Goal: Task Accomplishment & Management: Use online tool/utility

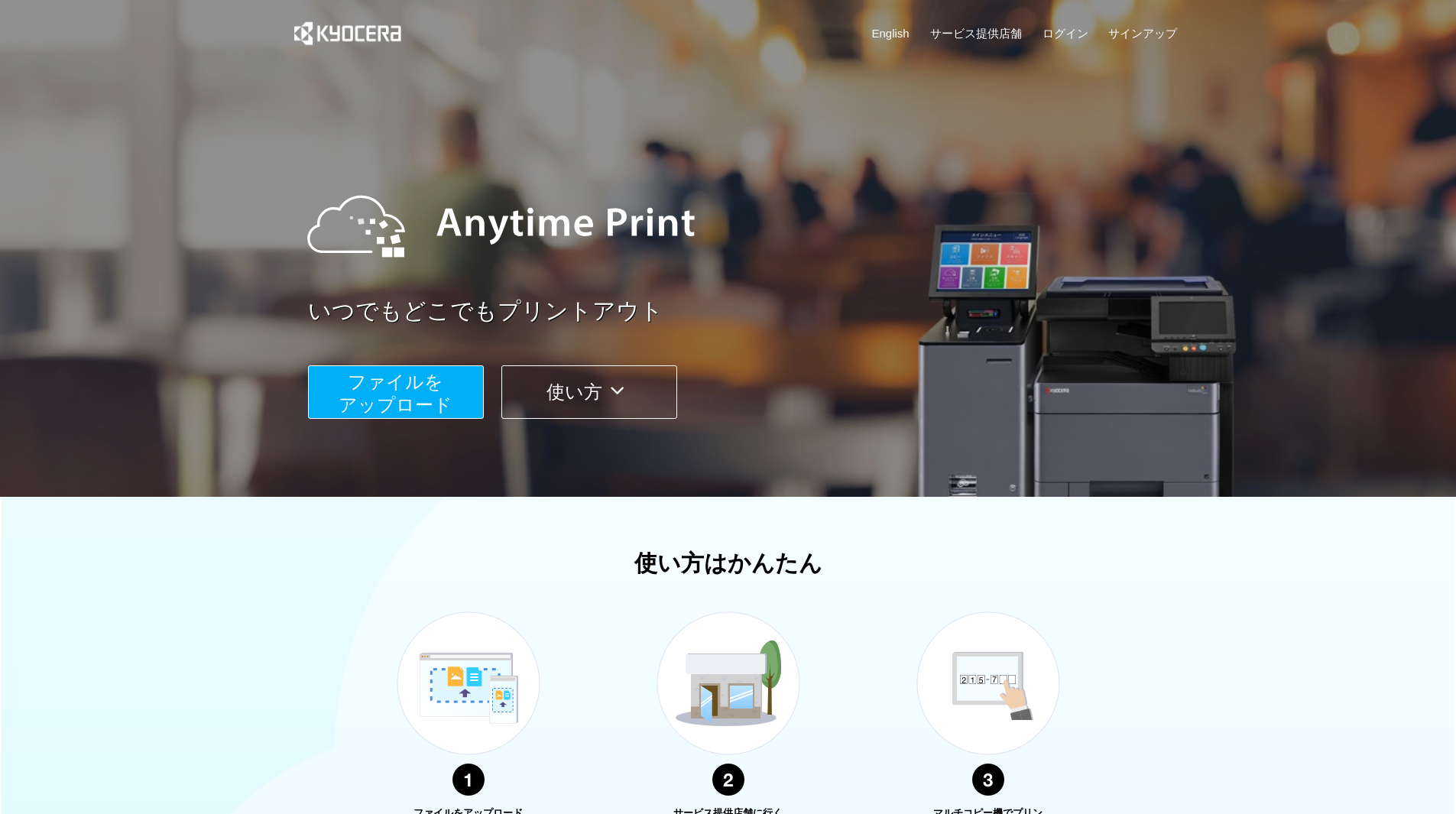
click at [436, 386] on span "ファイルを ​​アップロード" at bounding box center [395, 393] width 114 height 44
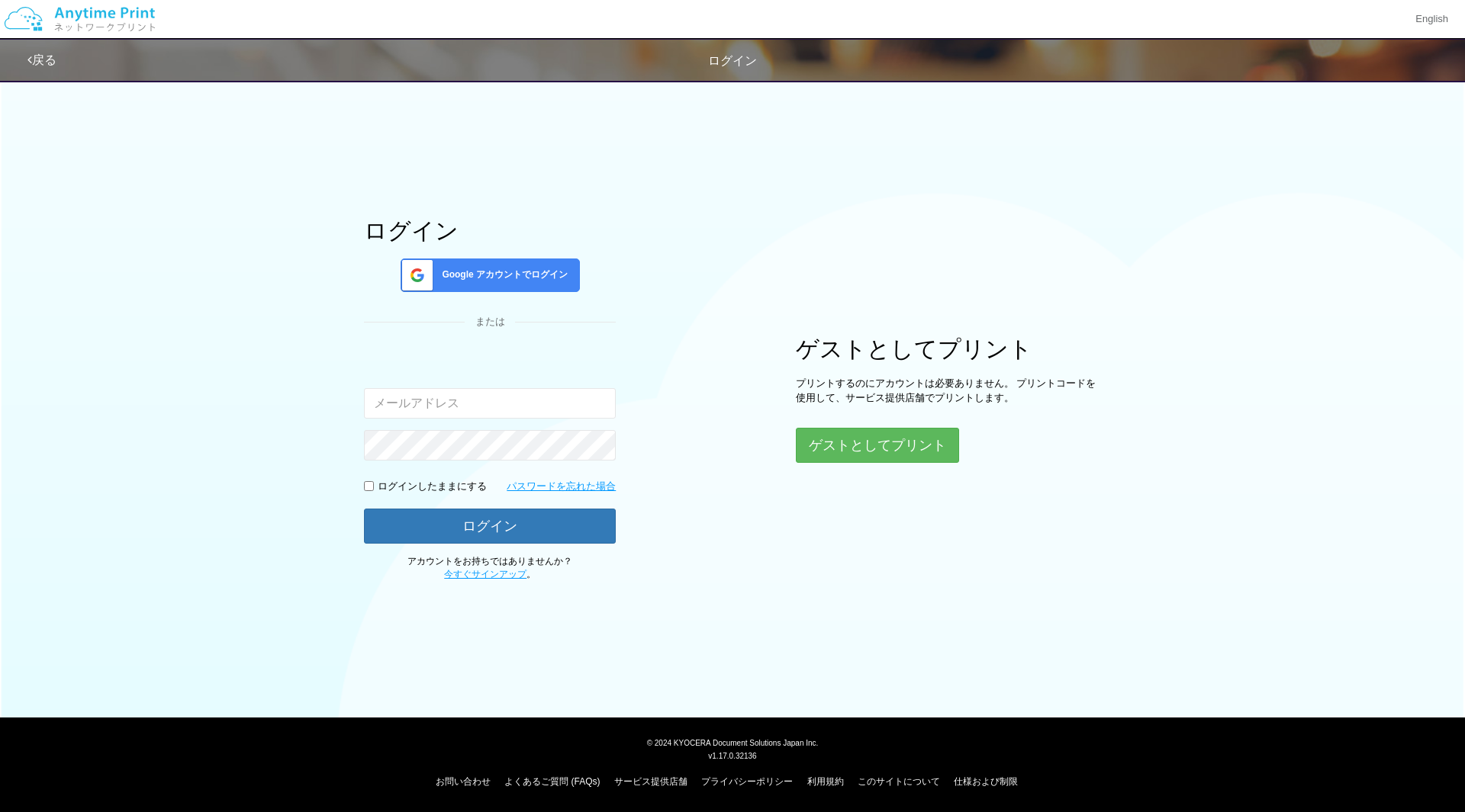
click at [506, 282] on span "Google アカウントでログイン" at bounding box center [502, 275] width 132 height 13
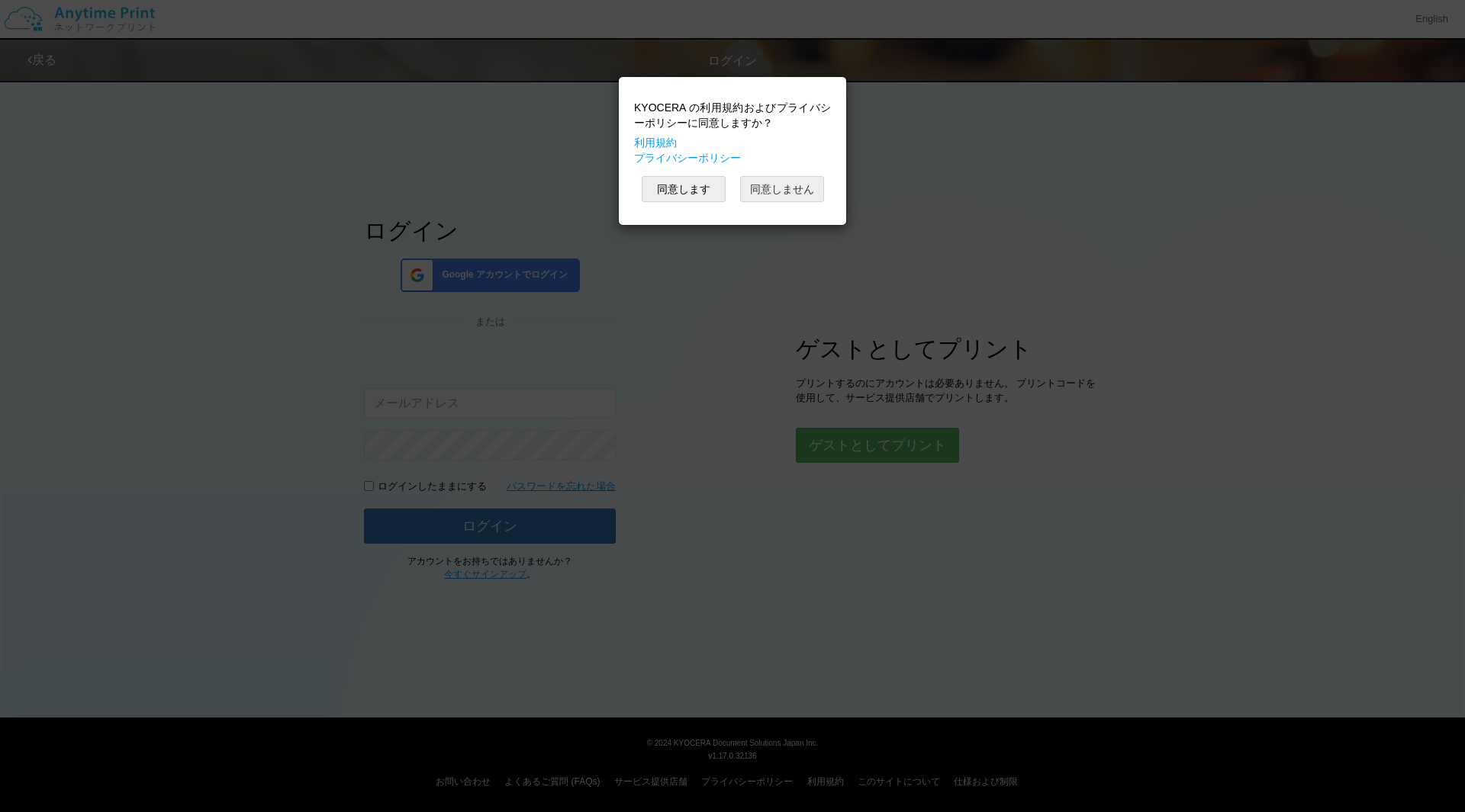
click at [762, 186] on button "同意しません" at bounding box center [782, 189] width 84 height 26
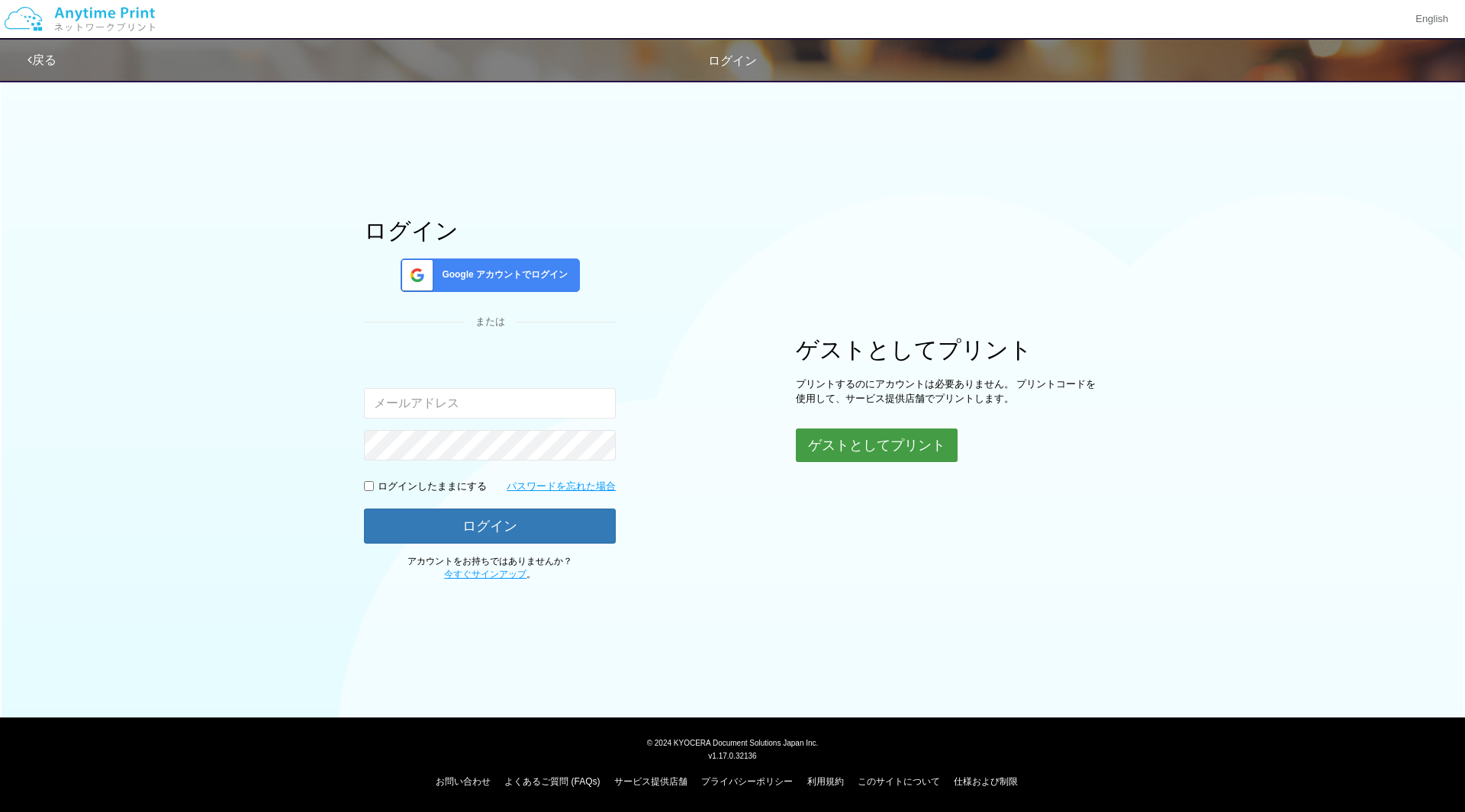
click at [864, 444] on button "ゲストとしてプリント" at bounding box center [876, 445] width 162 height 34
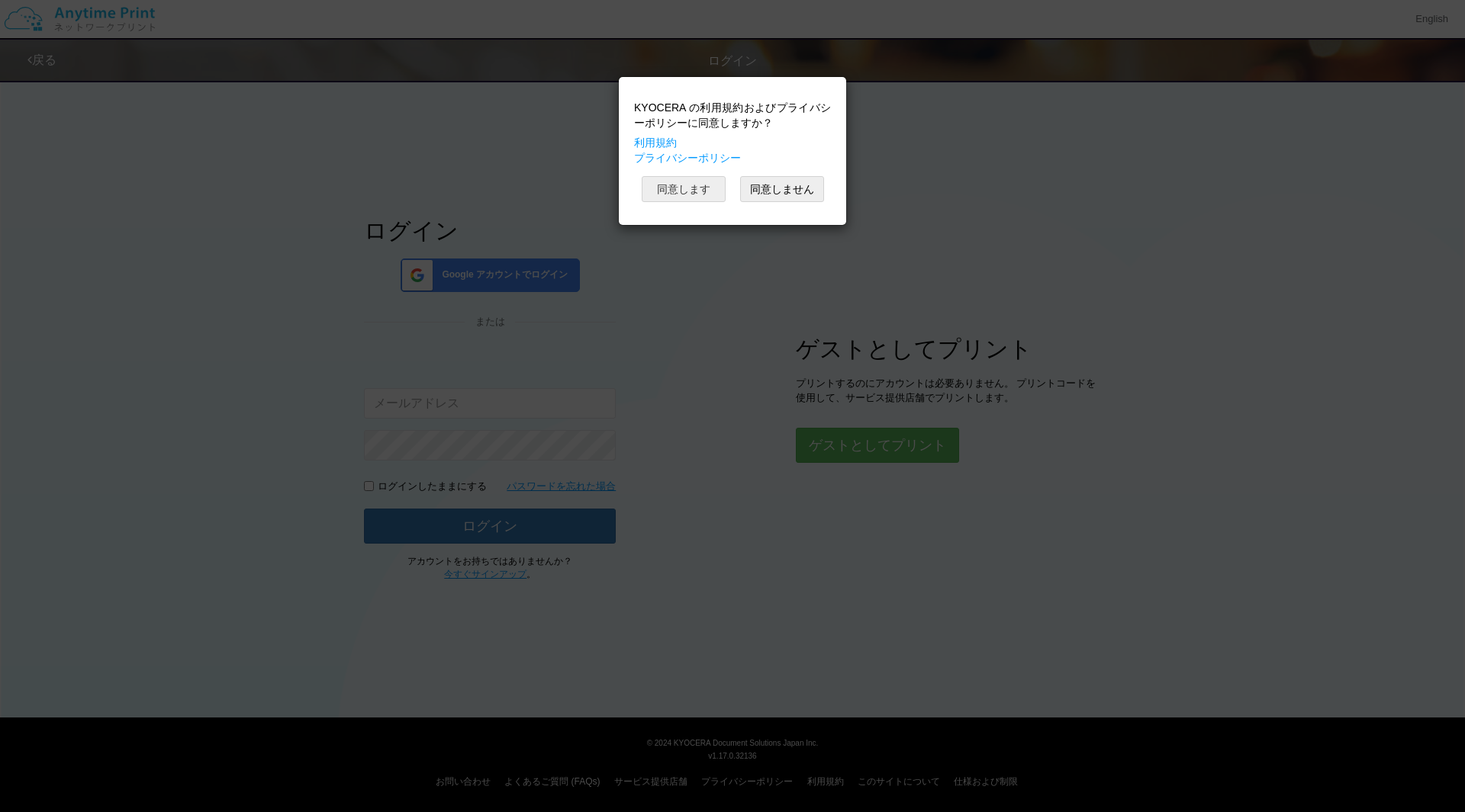
click at [691, 196] on button "同意します" at bounding box center [684, 189] width 84 height 26
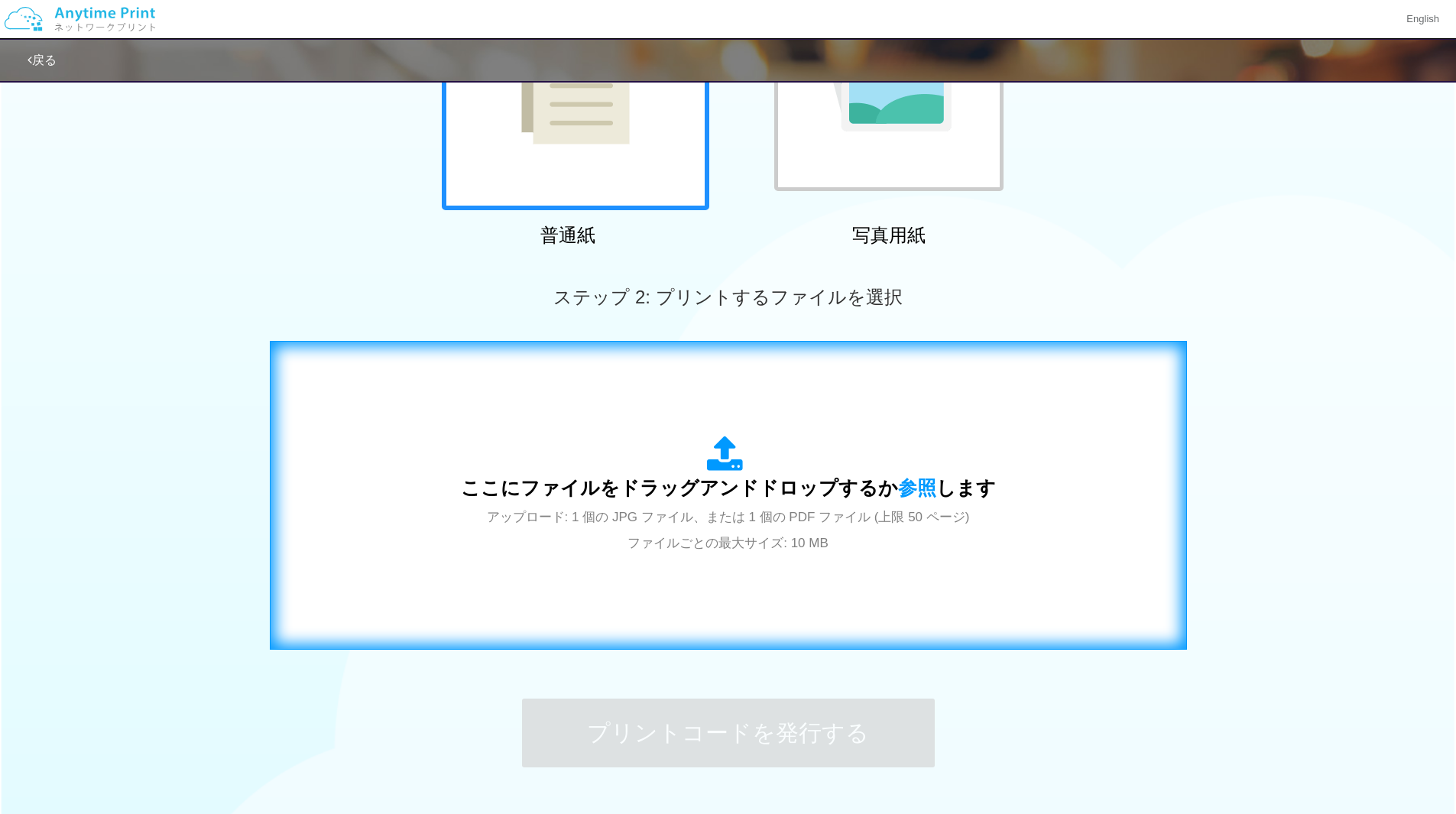
scroll to position [348, 0]
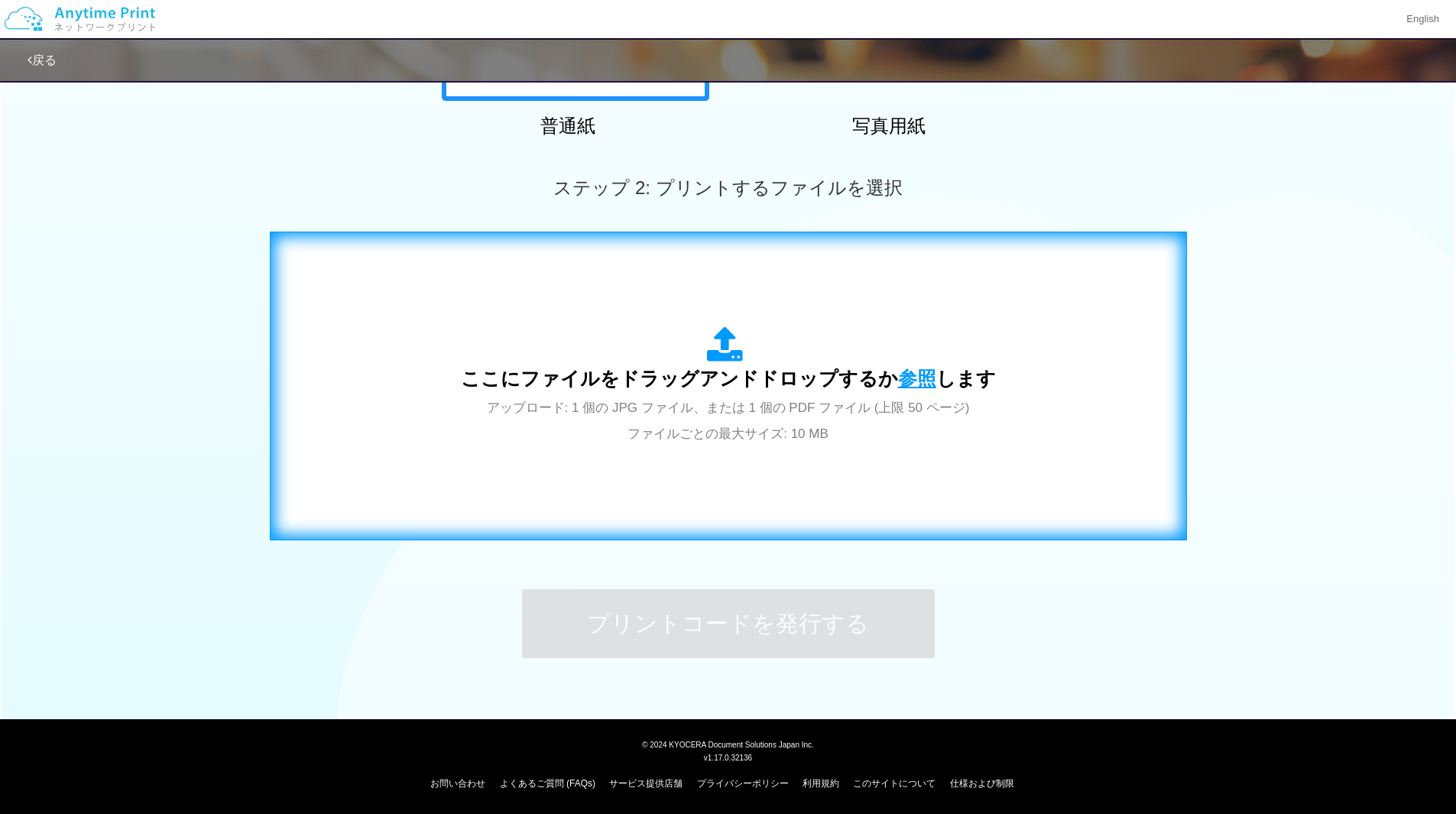
click at [898, 375] on span "参照" at bounding box center [917, 379] width 39 height 21
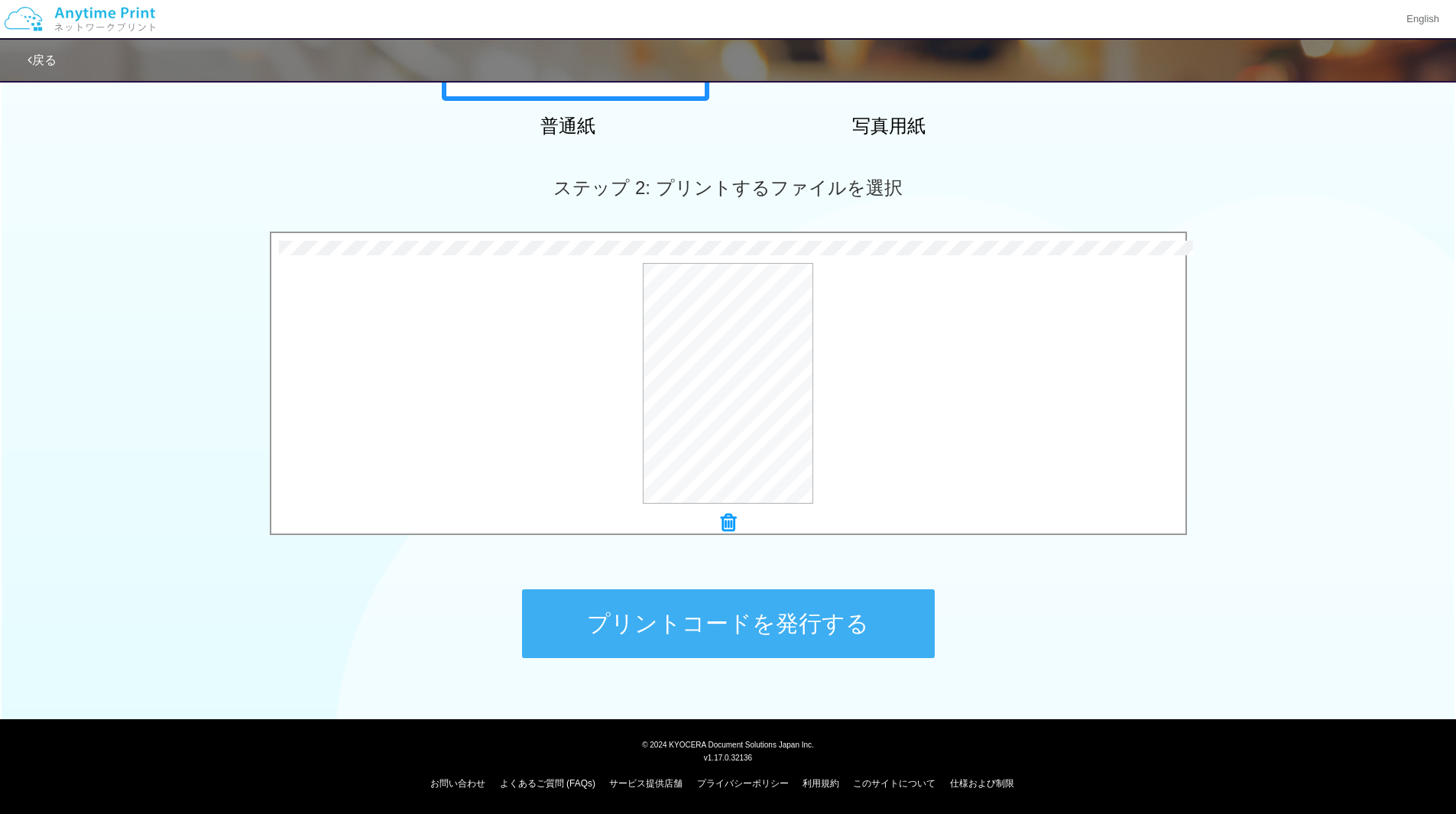
click at [719, 614] on button "プリントコードを発行する" at bounding box center [728, 624] width 413 height 69
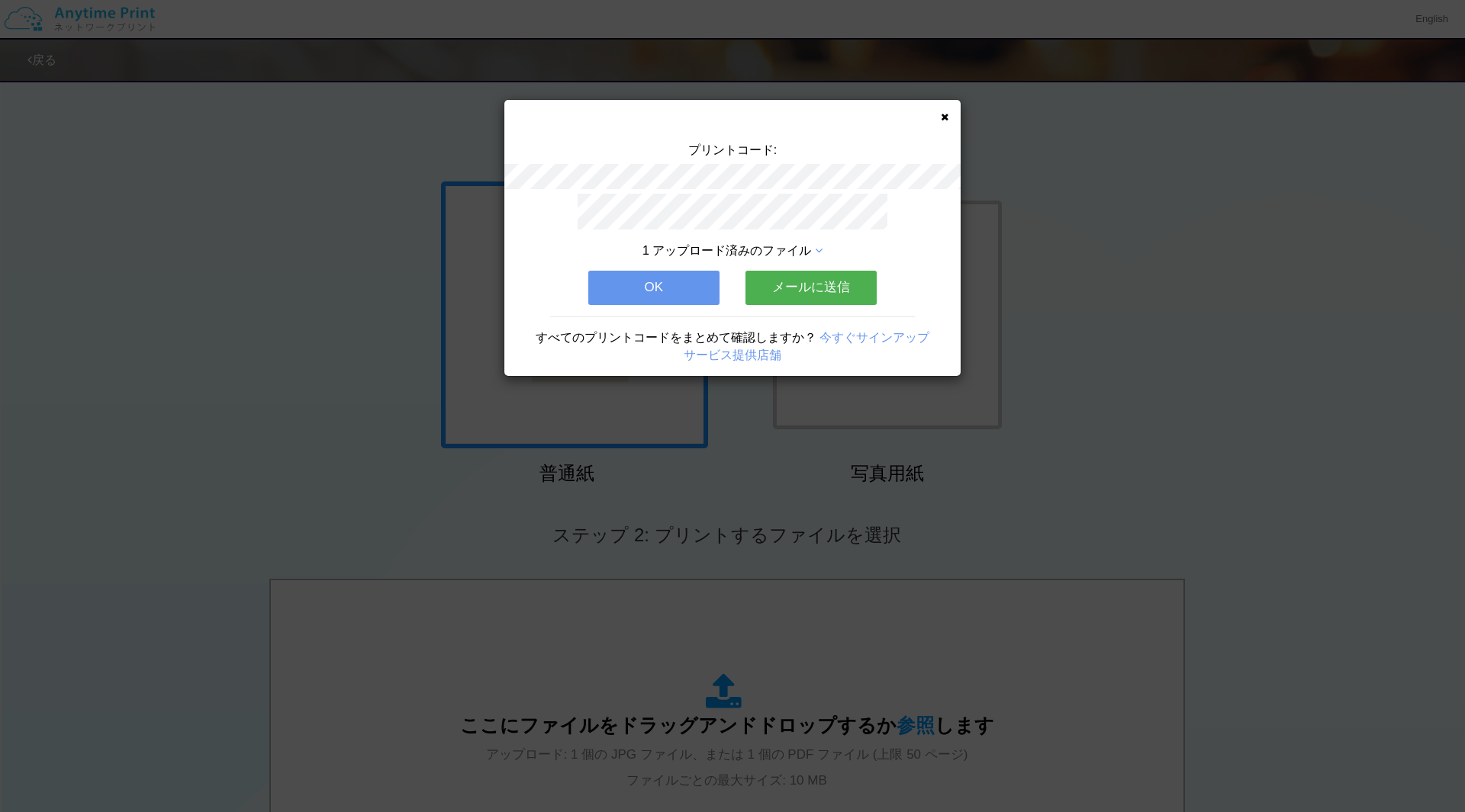
click at [796, 289] on button "メールに送信" at bounding box center [812, 287] width 131 height 34
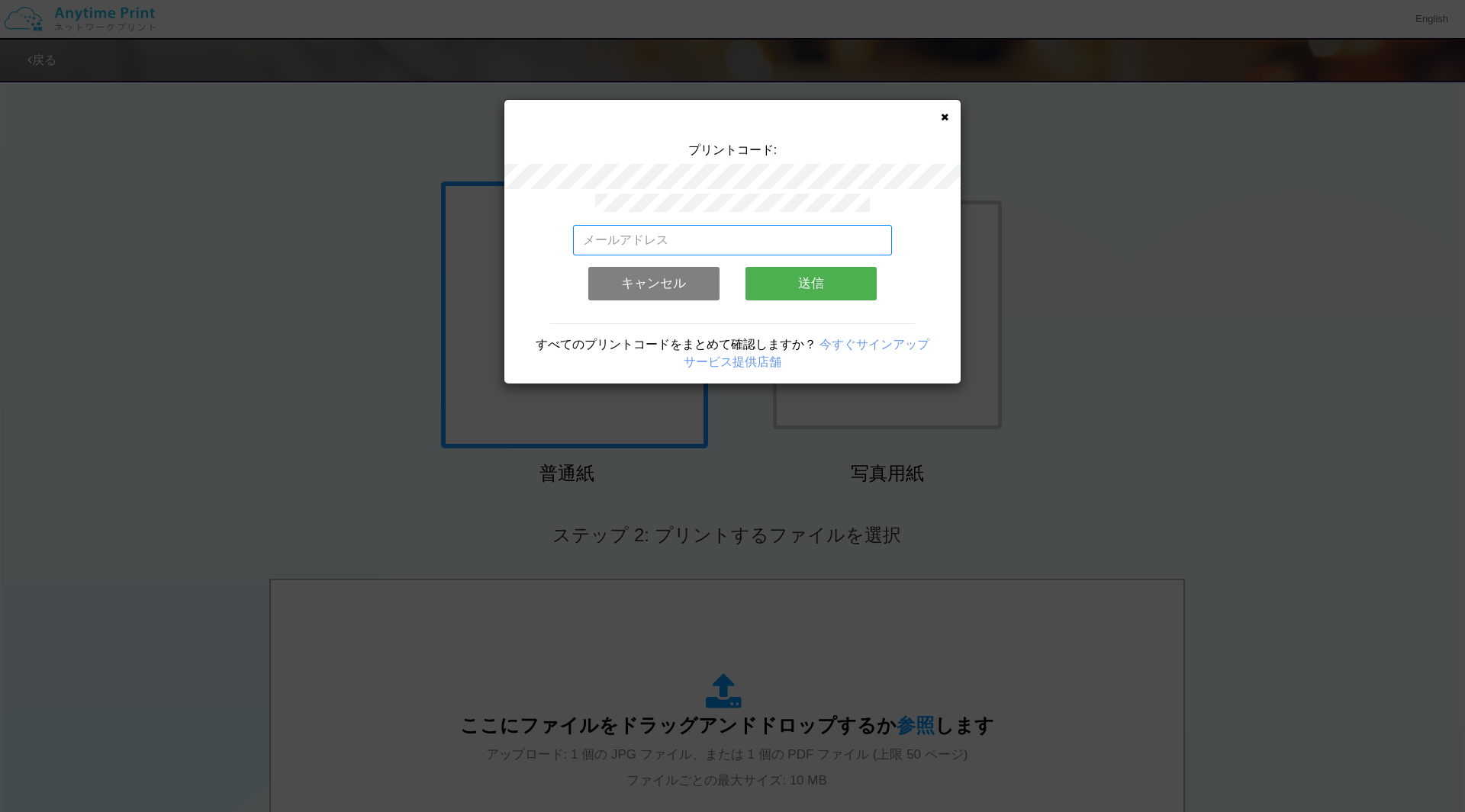
click at [711, 229] on input "email" at bounding box center [733, 240] width 320 height 30
type input "[EMAIL_ADDRESS][DOMAIN_NAME]"
click at [810, 280] on button "送信" at bounding box center [812, 284] width 131 height 34
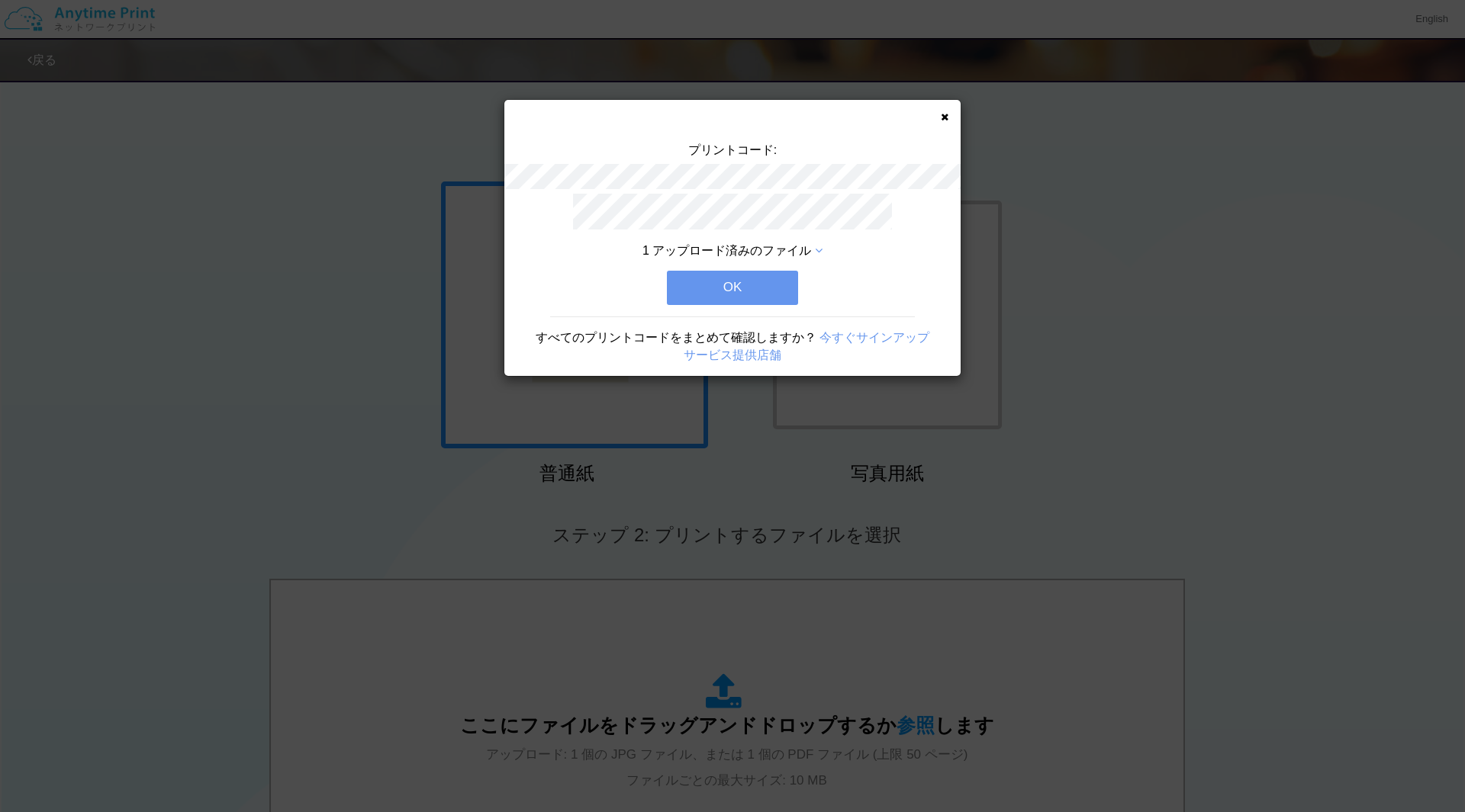
click at [757, 281] on button "OK" at bounding box center [733, 287] width 131 height 34
